Goal: Use online tool/utility

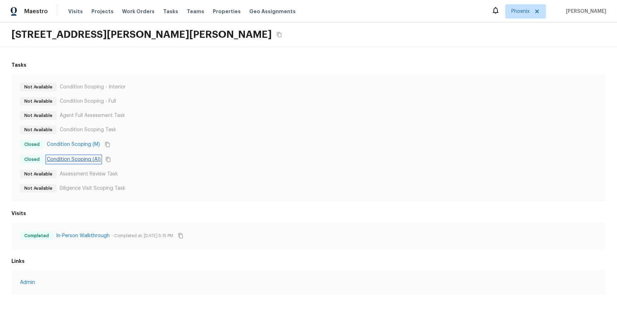
click at [77, 160] on link "Condition Scoping (AI)" at bounding box center [74, 159] width 54 height 7
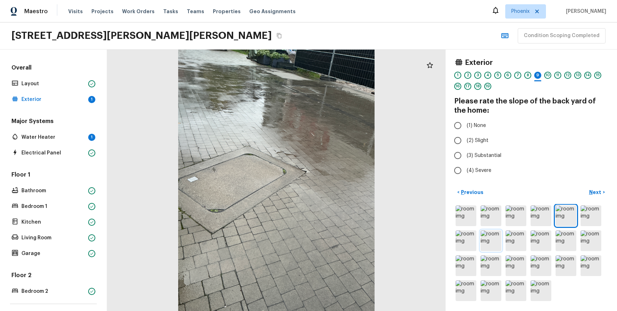
click at [487, 244] on img at bounding box center [490, 241] width 21 height 21
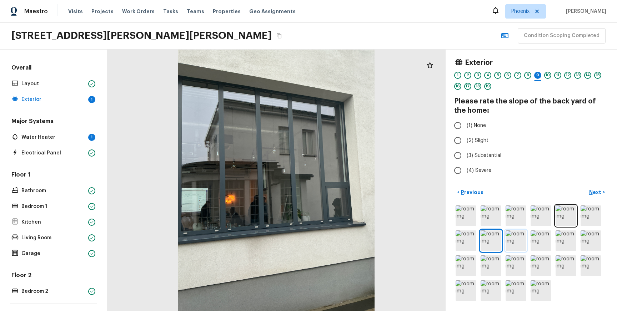
click at [515, 243] on img at bounding box center [515, 241] width 21 height 21
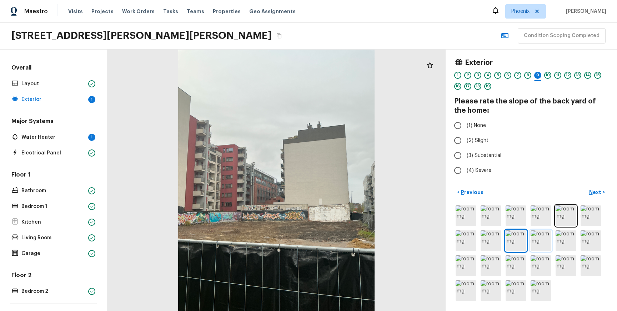
click at [543, 241] on img at bounding box center [540, 241] width 21 height 21
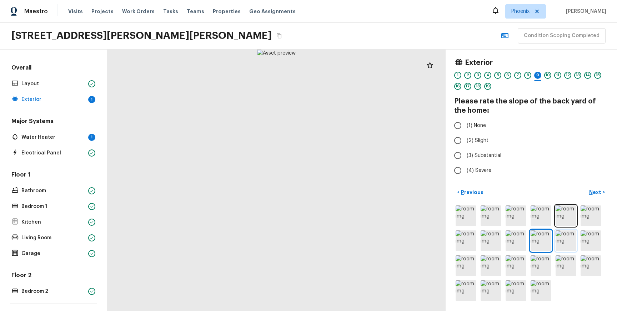
click at [562, 241] on img at bounding box center [565, 241] width 21 height 21
click at [587, 239] on img at bounding box center [590, 241] width 21 height 21
click at [500, 74] on div "5" at bounding box center [497, 75] width 7 height 7
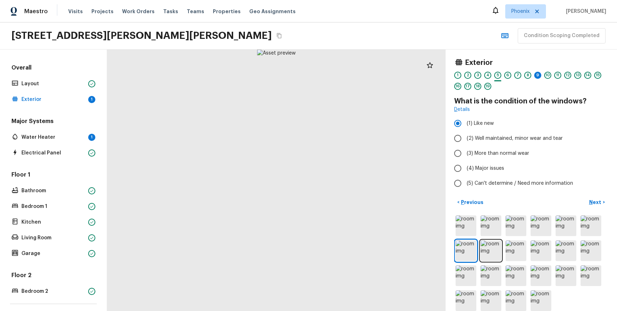
click at [512, 75] on div "1 2 3 4 5 6 7 8 9 10 11 12 13 14 15 16 17 18 19" at bounding box center [531, 83] width 154 height 22
click at [515, 74] on div "7" at bounding box center [517, 75] width 7 height 7
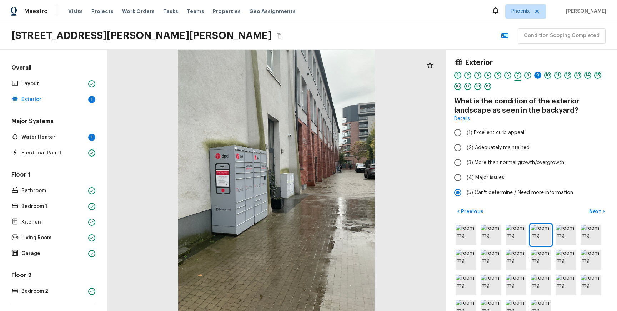
click at [459, 75] on div "1" at bounding box center [457, 75] width 7 height 7
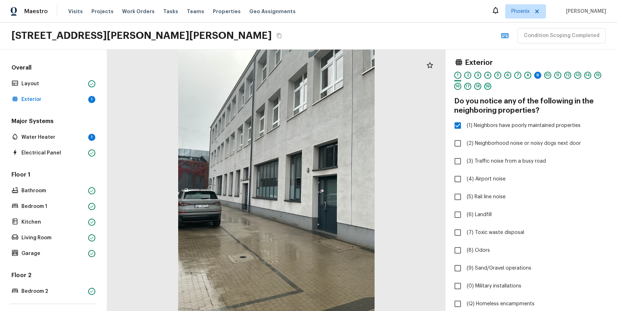
click at [487, 89] on div "19" at bounding box center [487, 86] width 7 height 7
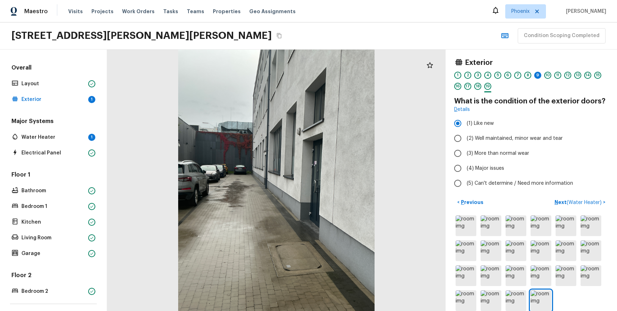
click at [582, 74] on div "1 2 3 4 5 6 7 8 9 10 11 12 13 14 15 16 17 18 19" at bounding box center [531, 83] width 154 height 22
click at [585, 74] on div "14" at bounding box center [587, 75] width 7 height 7
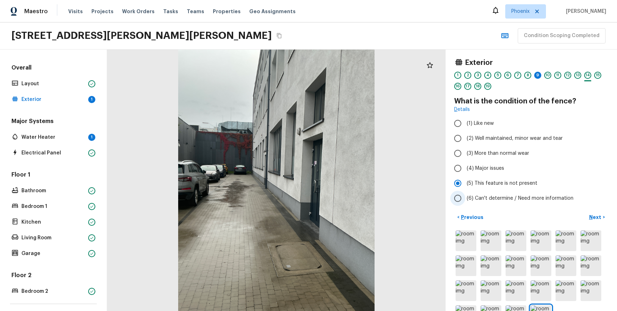
scroll to position [25, 0]
